Goal: Task Accomplishment & Management: Use online tool/utility

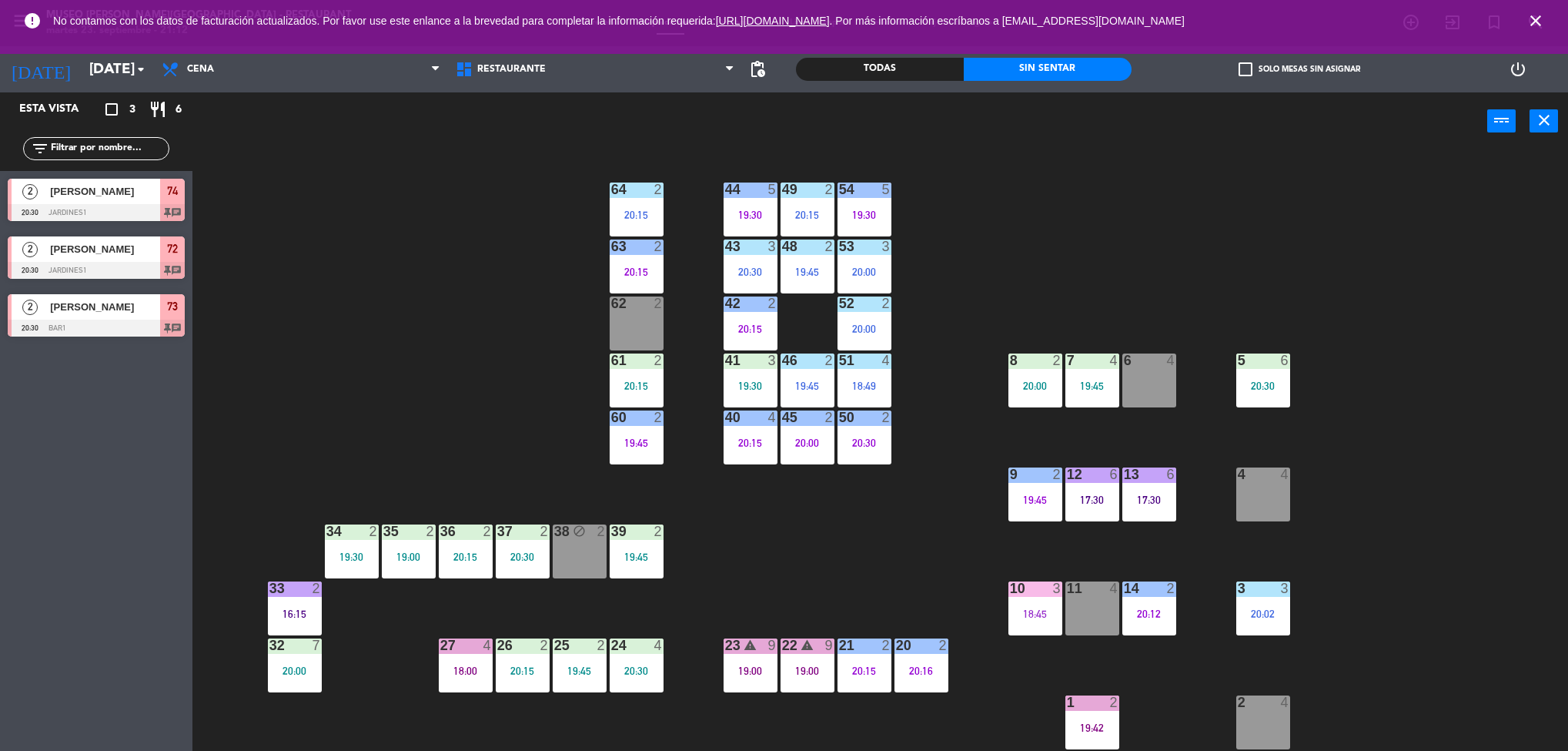
scroll to position [4, 0]
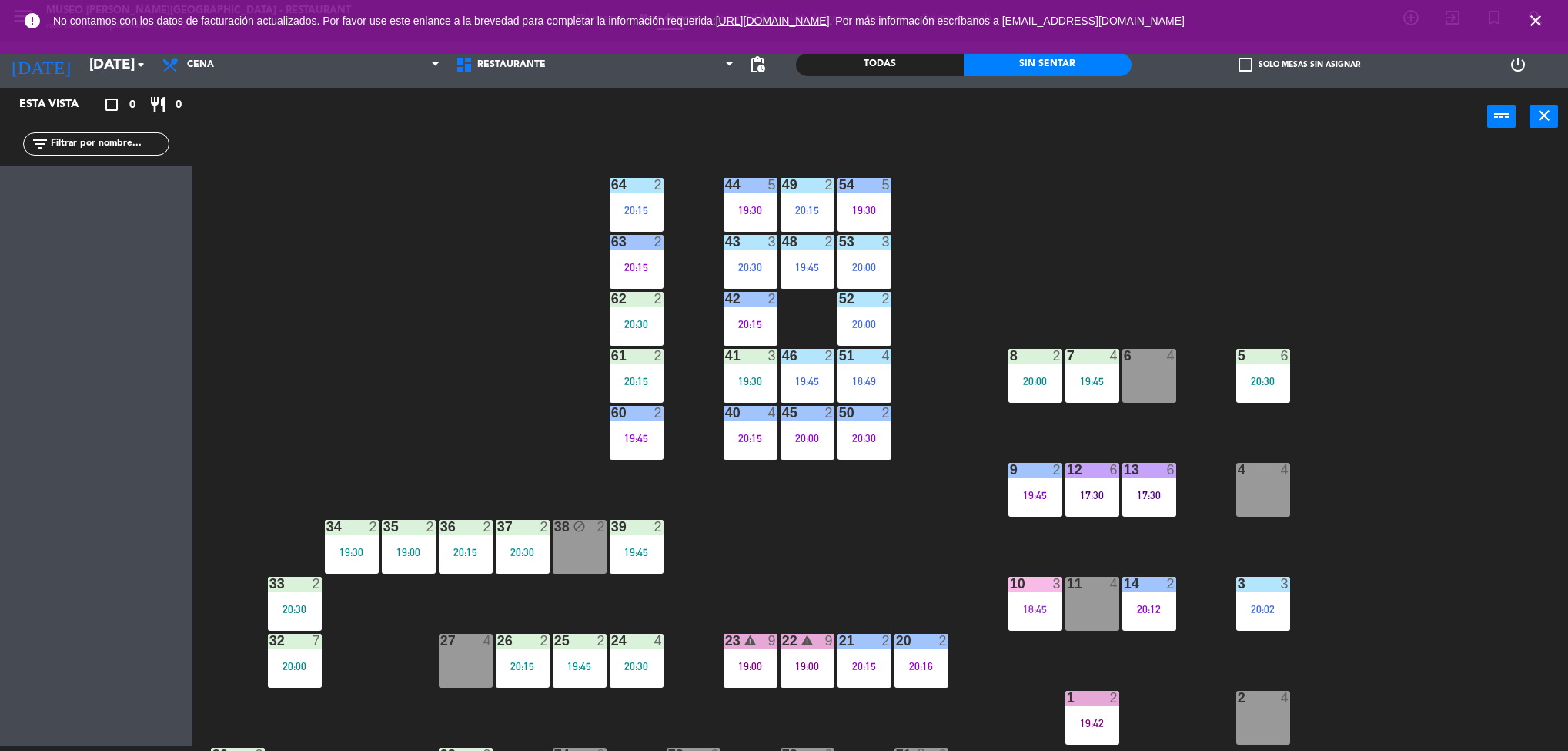
click at [760, 368] on div "41 3 19:30" at bounding box center [751, 376] width 54 height 54
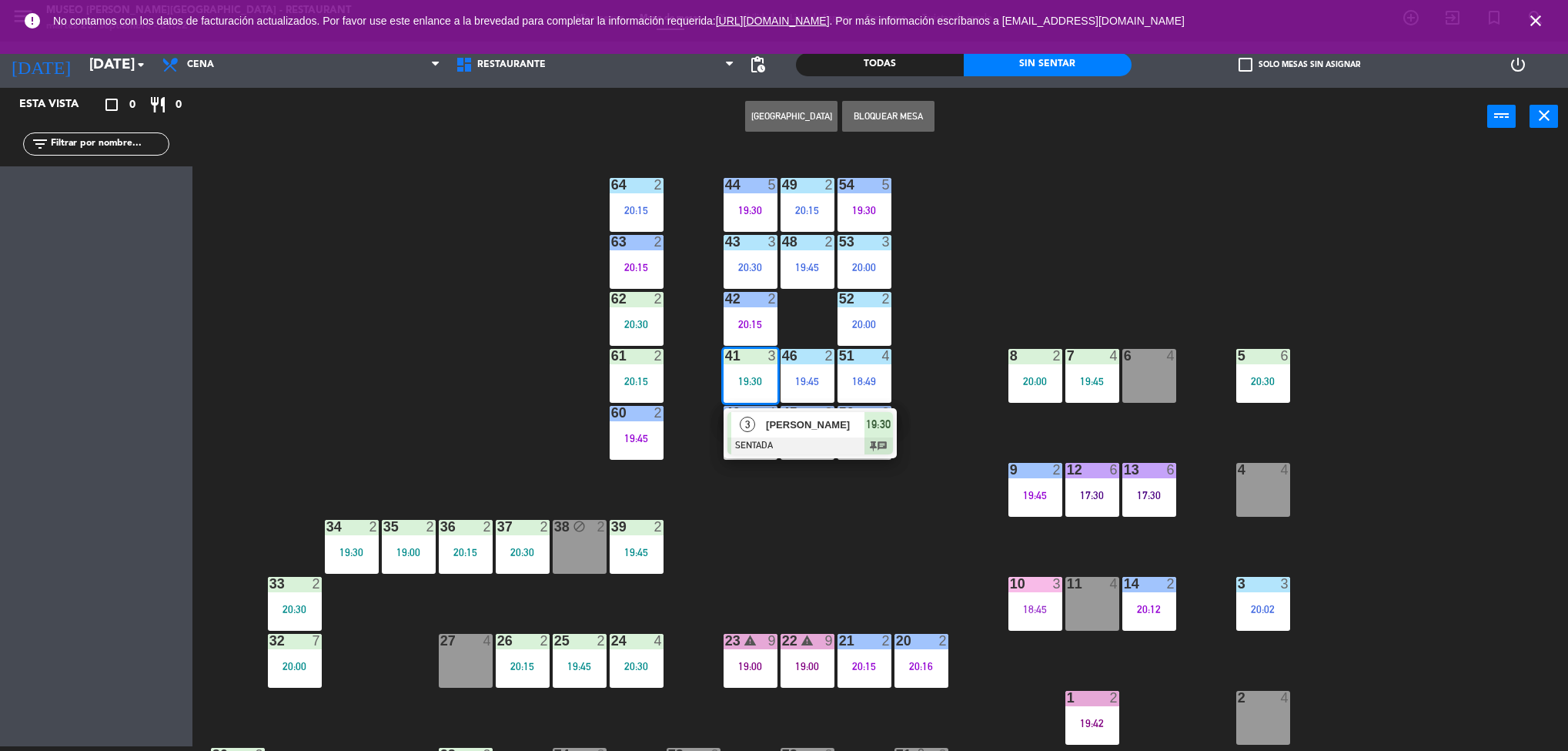
click at [1533, 534] on div "44 5 19:30 49 2 20:15 54 5 19:30 64 2 20:15 48 2 19:45 53 3 20:00 63 2 20:15 43…" at bounding box center [888, 451] width 1360 height 600
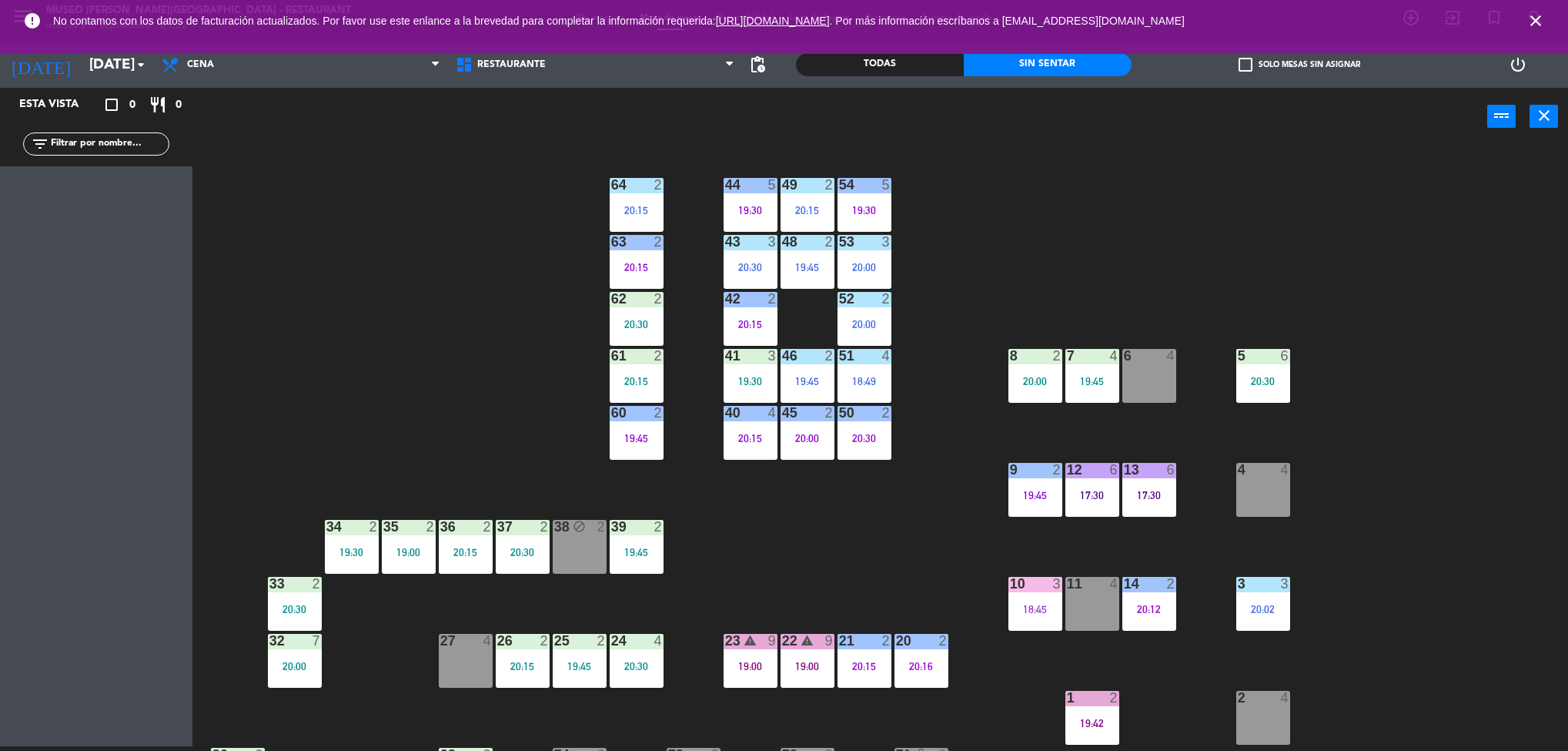
click at [1272, 395] on div "5 6 20:30" at bounding box center [1263, 376] width 54 height 54
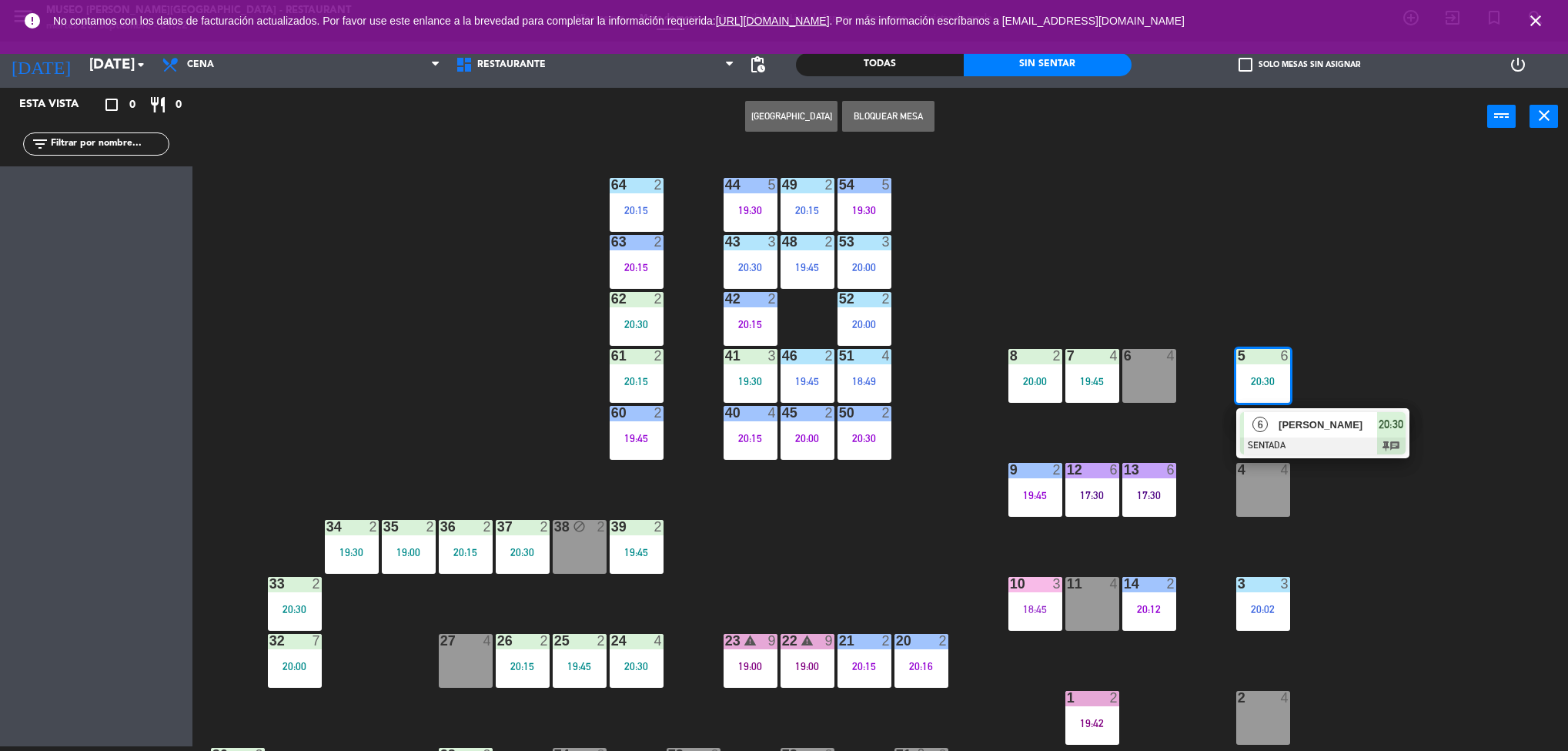
click at [1317, 429] on div "6 [PERSON_NAME] SENTADA 20:30 chat" at bounding box center [1322, 433] width 196 height 50
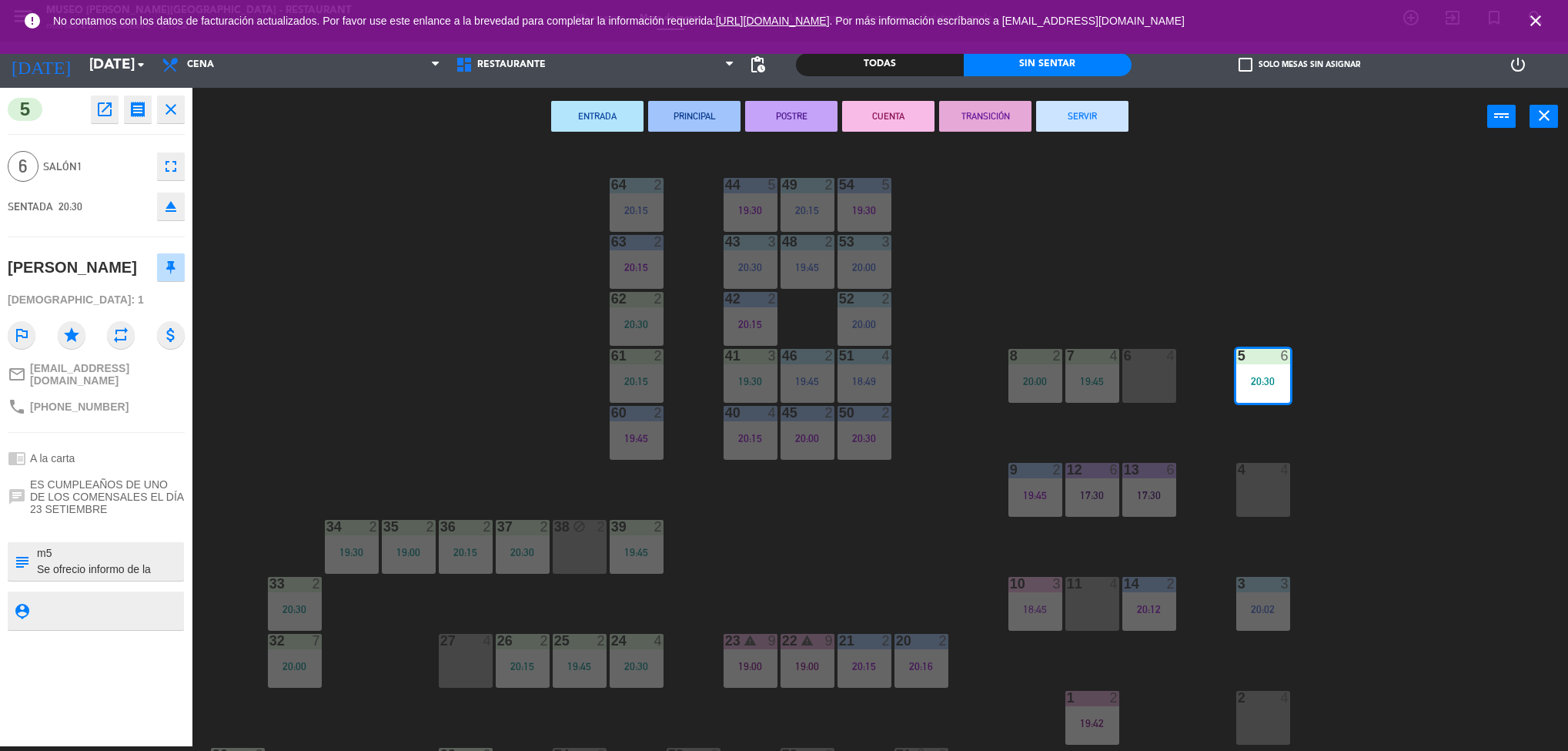
drag, startPoint x: 160, startPoint y: 557, endPoint x: 169, endPoint y: 517, distance: 41.0
click at [169, 517] on div "5 open_in_new receipt 8:30 PM [DATE] 6 personas birthday [PERSON_NAME] 5 EXPERI…" at bounding box center [96, 417] width 193 height 659
click at [294, 499] on div "44 5 19:30 49 2 20:15 54 5 19:30 64 2 20:15 48 2 19:45 53 3 20:00 63 2 20:15 43…" at bounding box center [888, 451] width 1360 height 600
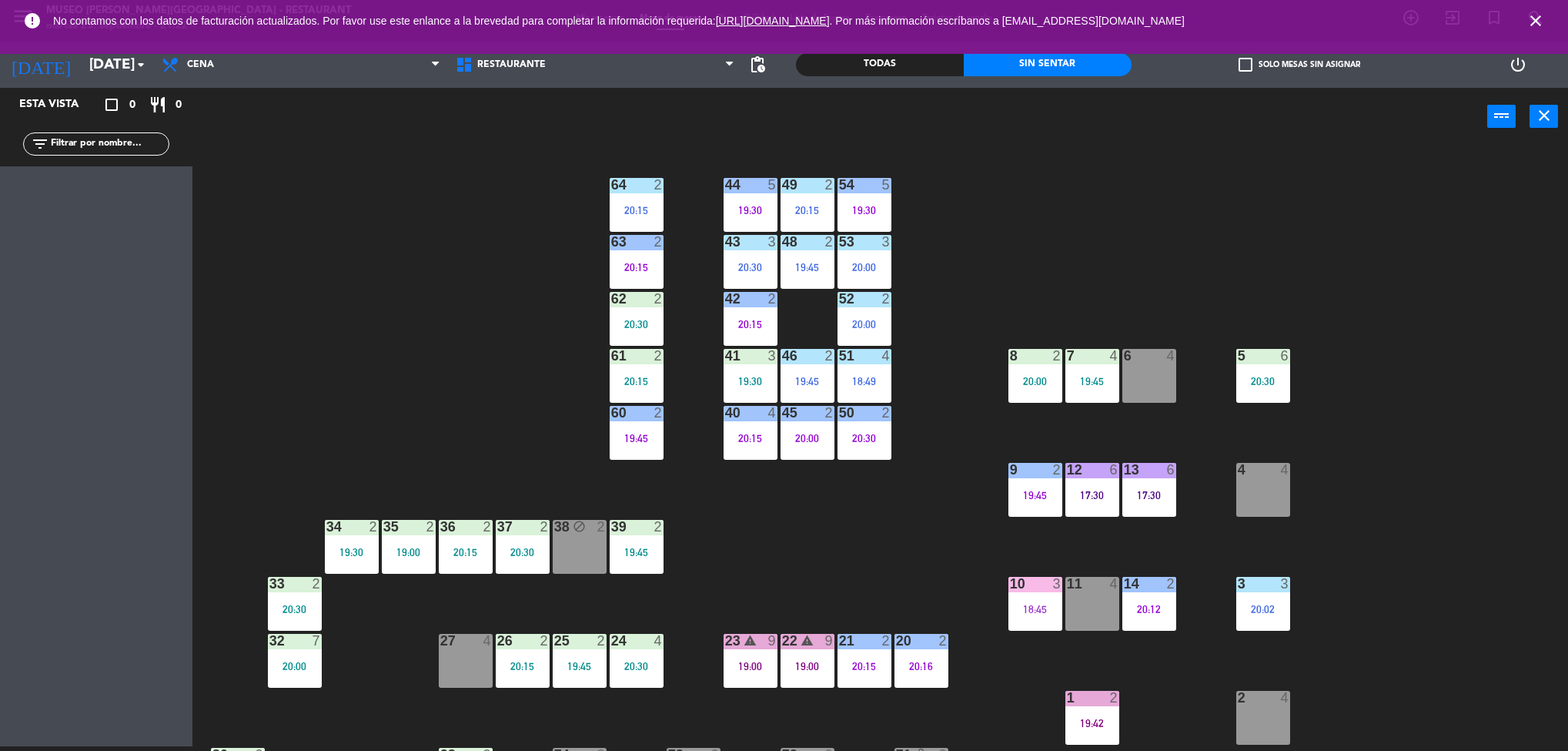
click at [1288, 397] on div "5 6 20:30" at bounding box center [1263, 376] width 54 height 54
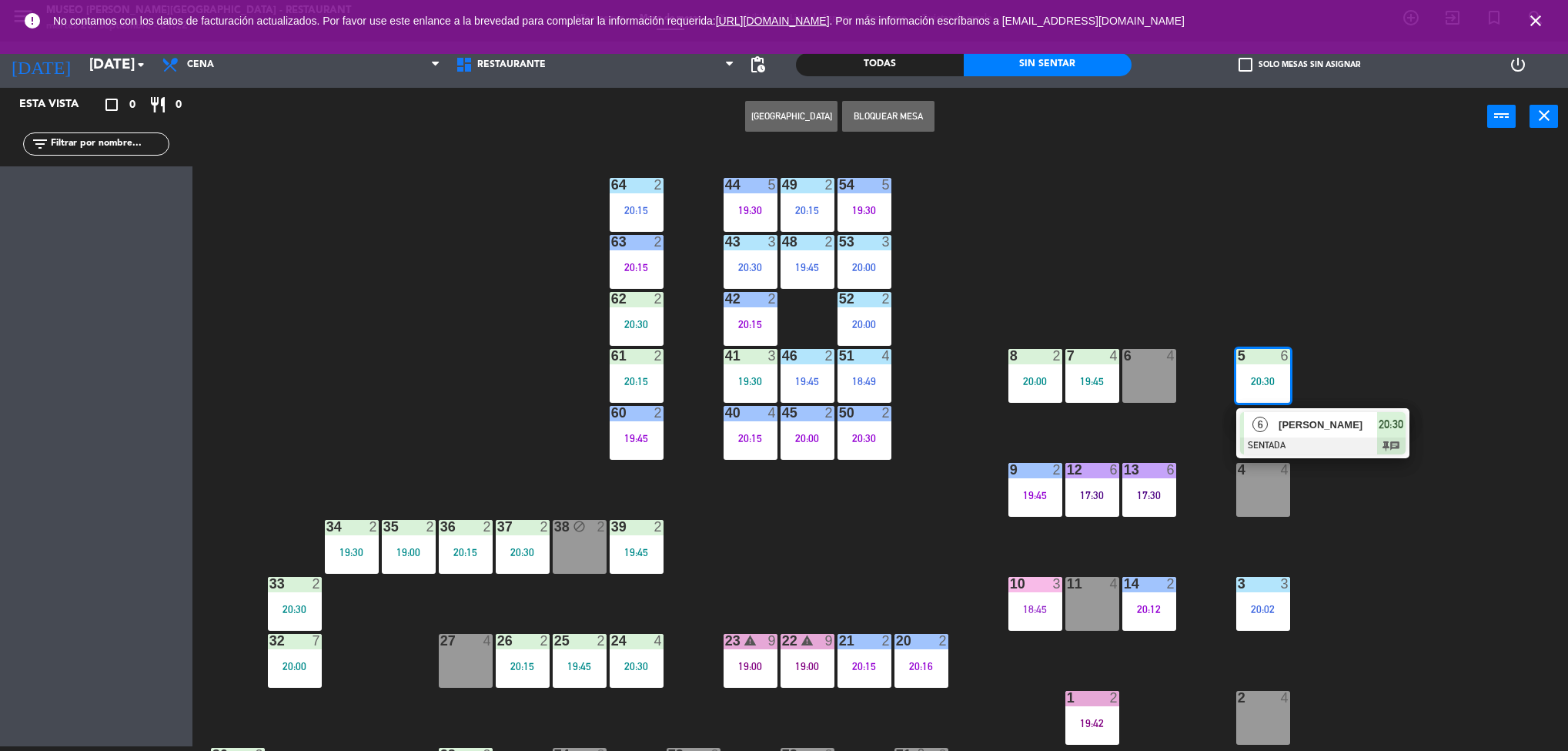
click at [1300, 451] on div at bounding box center [1322, 445] width 166 height 17
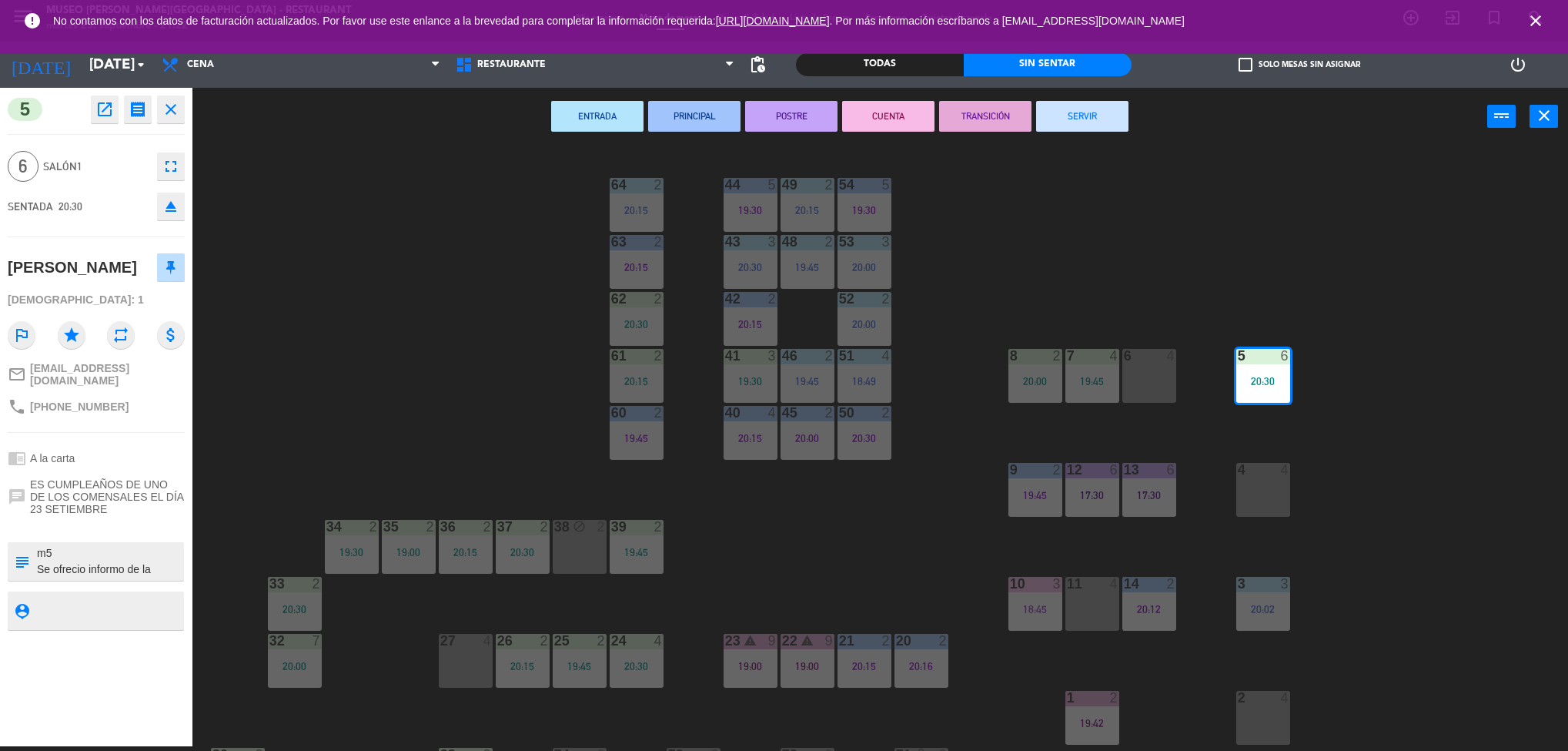
scroll to position [32, 0]
drag, startPoint x: 108, startPoint y: 573, endPoint x: 137, endPoint y: 637, distance: 70.3
click at [137, 637] on div "5 open_in_new receipt 8:30 PM [DATE] 6 personas birthday [PERSON_NAME] 5 EXPERI…" at bounding box center [96, 417] width 193 height 659
click at [353, 417] on div "44 5 19:30 49 2 20:15 54 5 19:30 64 2 20:15 48 2 19:45 53 3 20:00 63 2 20:15 43…" at bounding box center [888, 451] width 1360 height 600
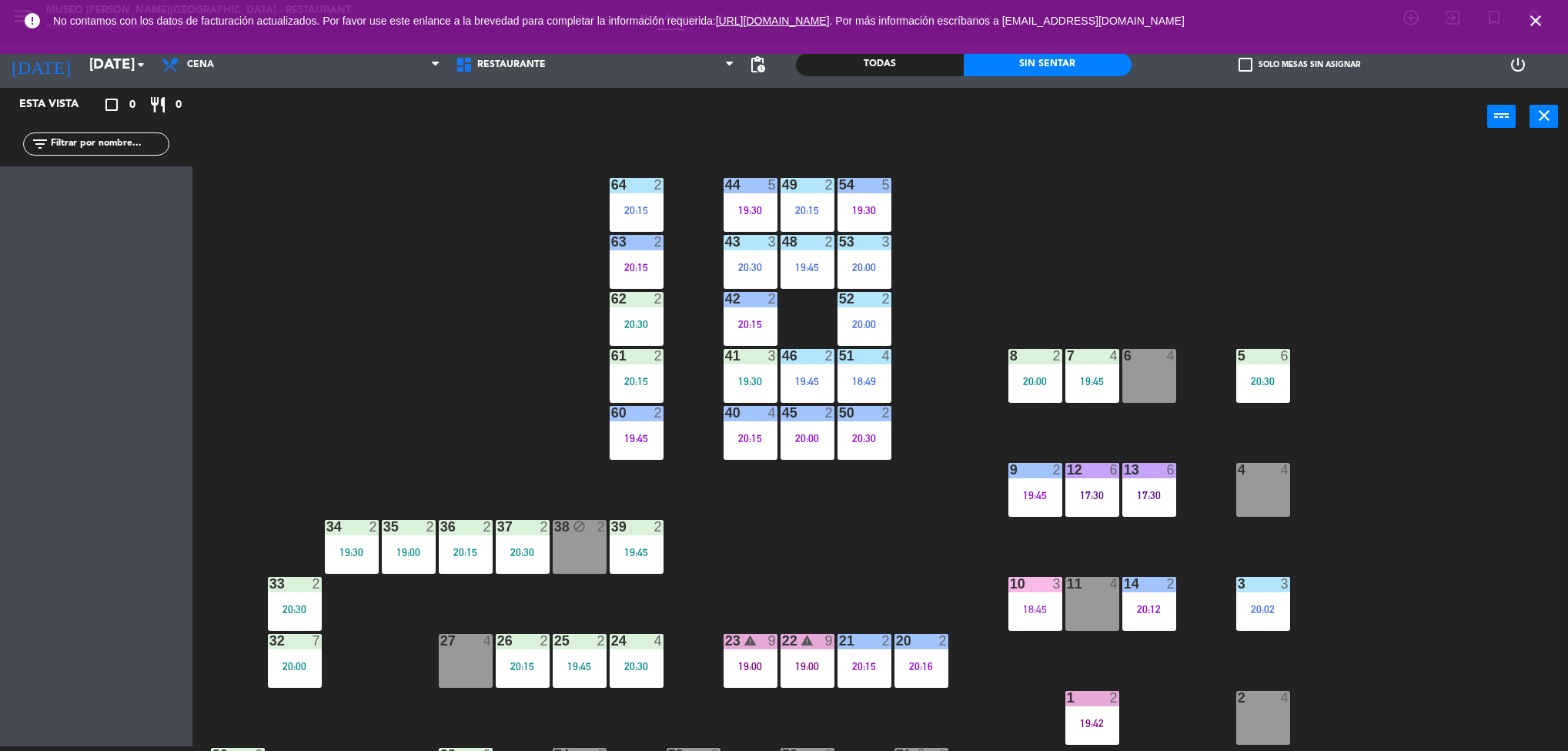
click at [495, 437] on div "44 5 19:30 49 2 20:15 54 5 19:30 64 2 20:15 48 2 19:45 53 3 20:00 63 2 20:15 43…" at bounding box center [888, 451] width 1360 height 600
click at [1252, 388] on div "5 6 20:30" at bounding box center [1263, 376] width 54 height 54
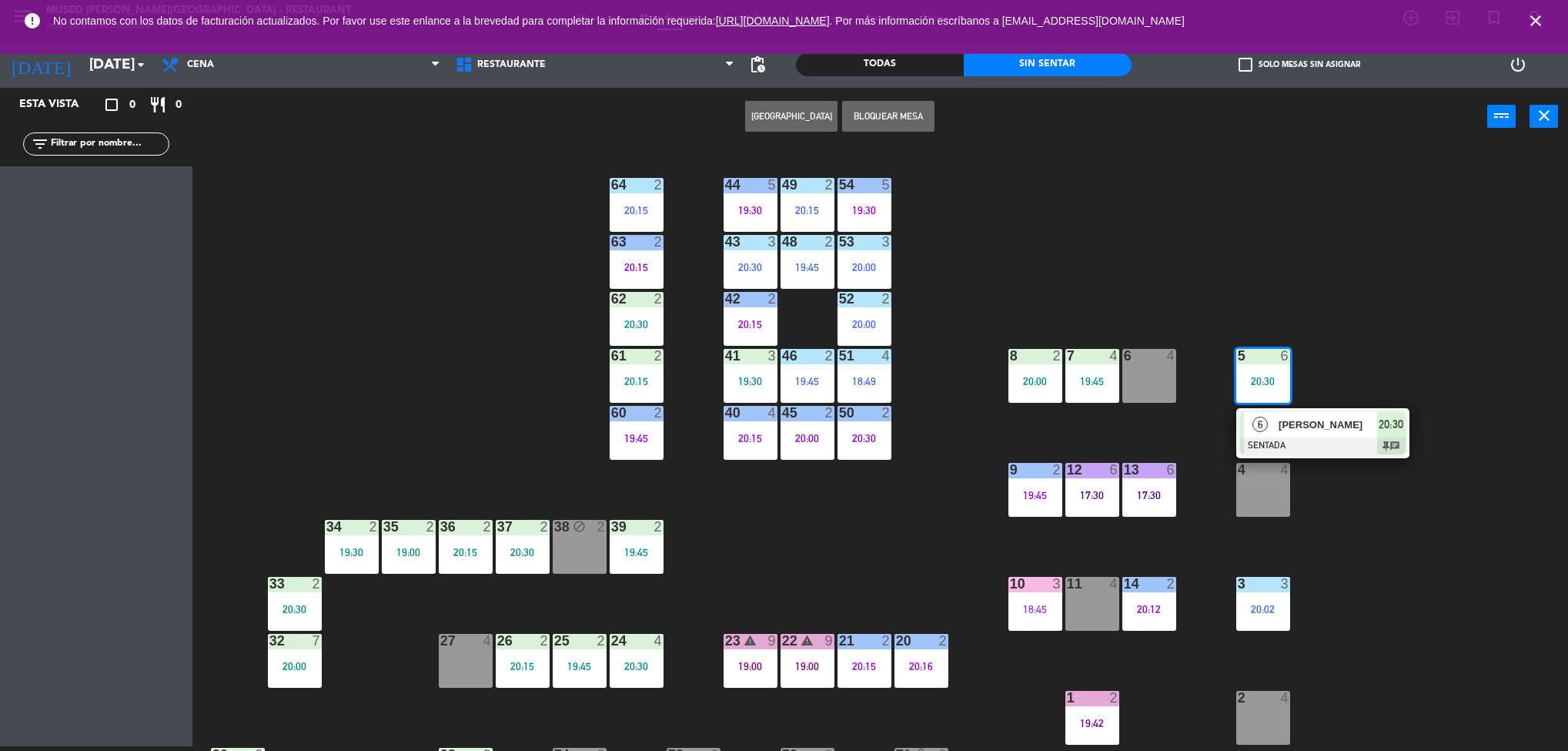
click at [1333, 435] on div "6 [PERSON_NAME] SENTADA 20:30 chat" at bounding box center [1322, 433] width 196 height 50
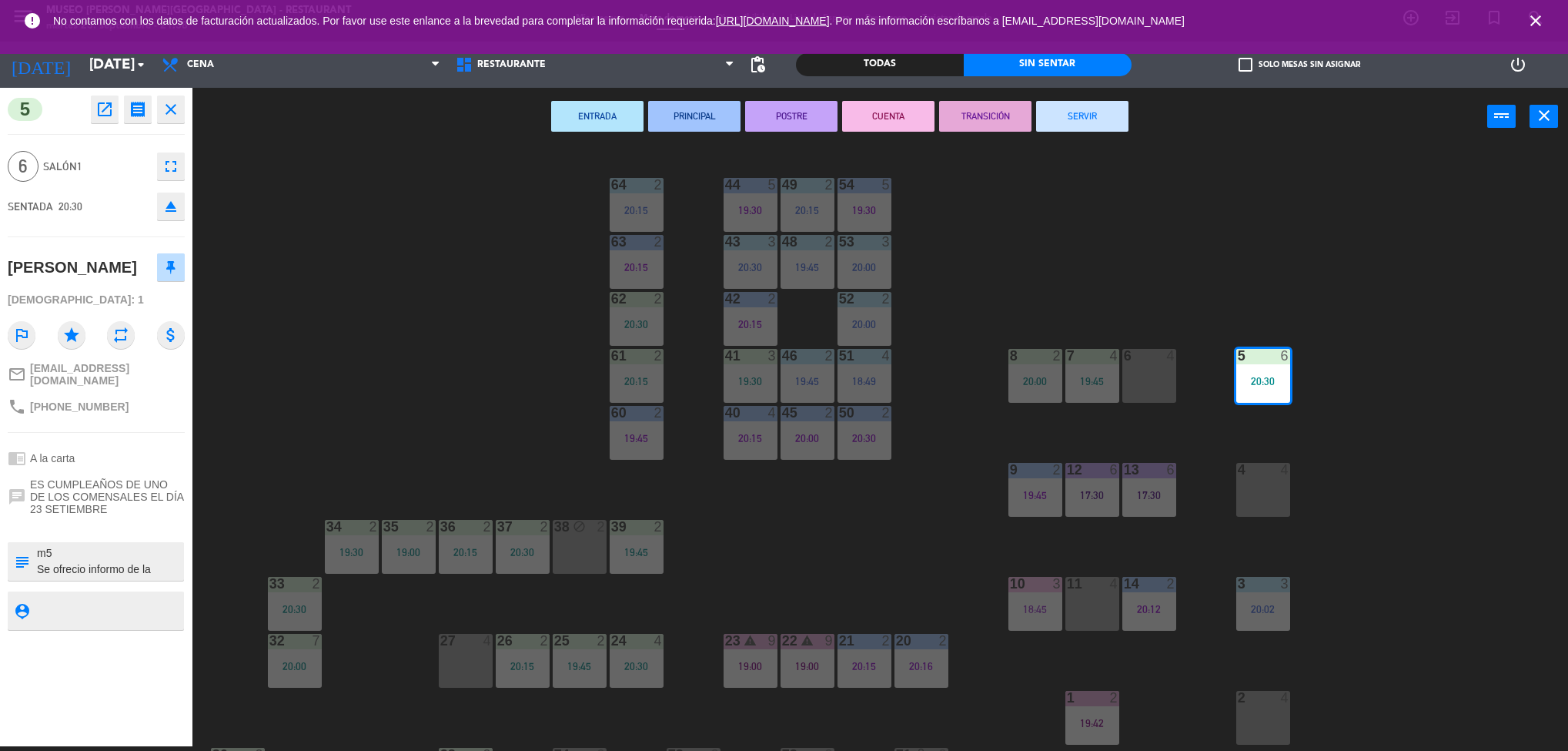
click at [1261, 385] on div "20:30" at bounding box center [1263, 381] width 54 height 11
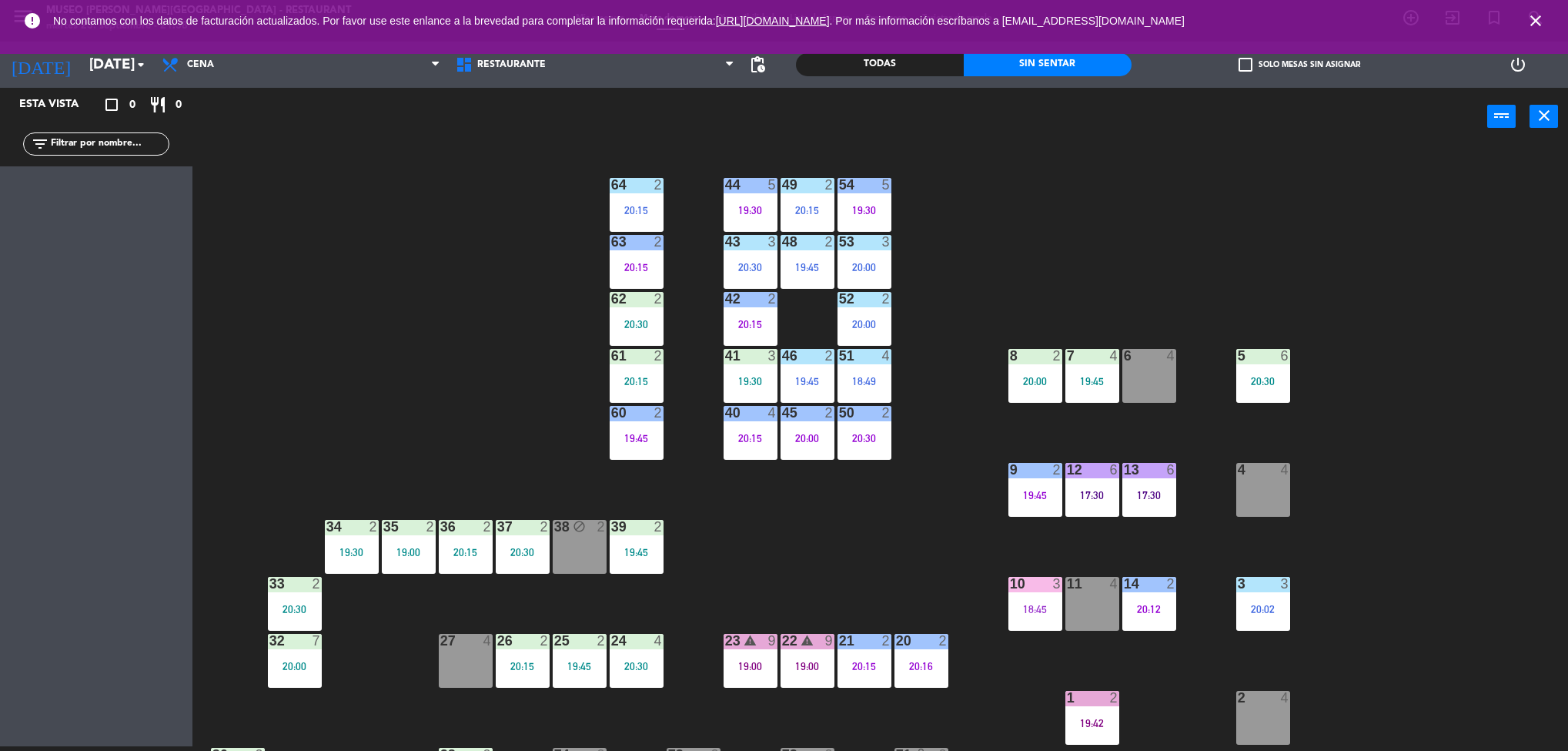
click at [1407, 410] on div "44 5 19:30 49 2 20:15 54 5 19:30 64 2 20:15 48 2 19:45 53 3 20:00 63 2 20:15 43…" at bounding box center [888, 451] width 1360 height 600
click at [1271, 376] on div "20:30" at bounding box center [1263, 381] width 54 height 11
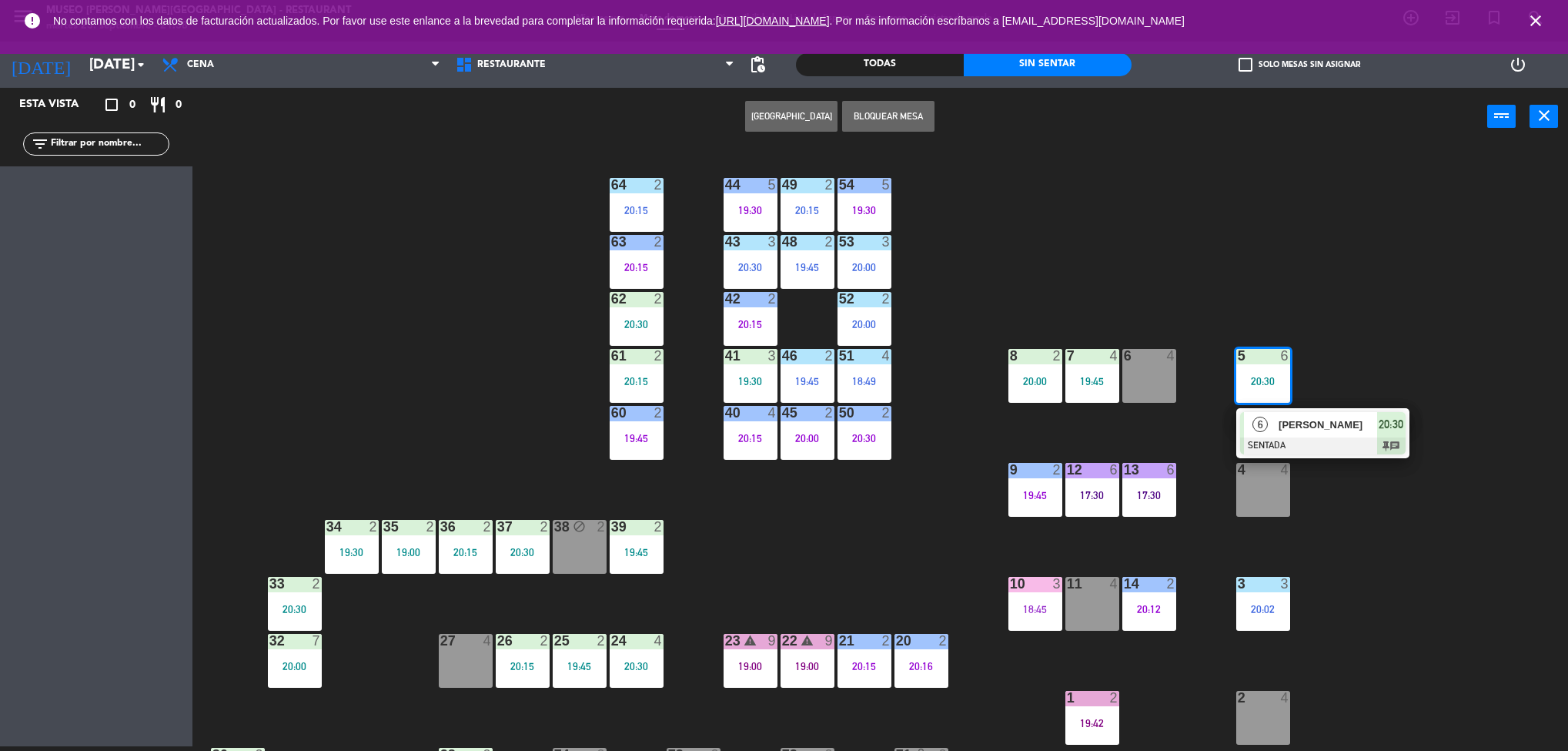
click at [1331, 429] on div "6 [PERSON_NAME] SENTADA 20:30 chat" at bounding box center [1322, 433] width 196 height 50
